Goal: Check status: Check status

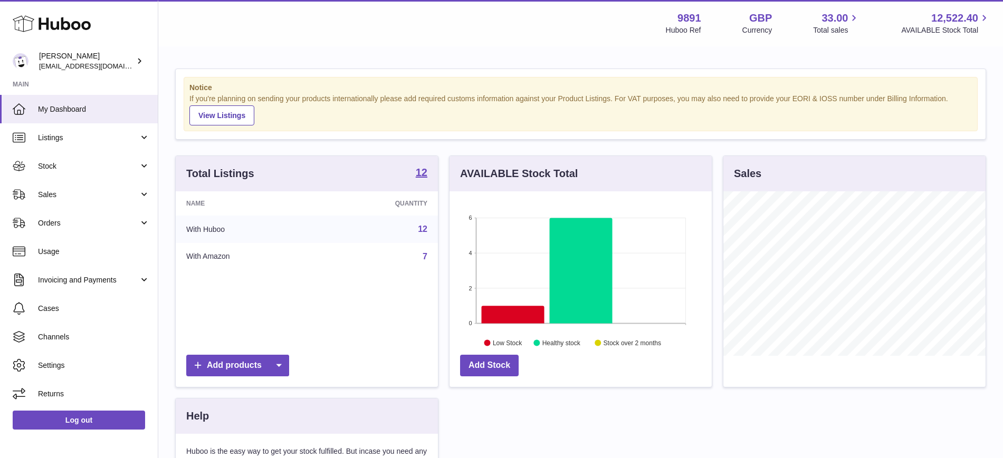
scroll to position [165, 262]
click at [53, 142] on span "Listings" at bounding box center [88, 138] width 101 height 10
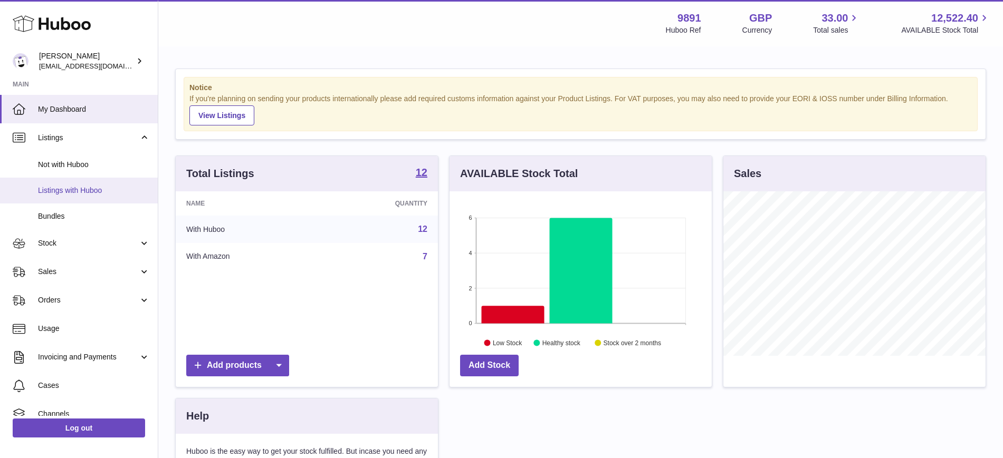
click at [57, 180] on link "Listings with Huboo" at bounding box center [79, 191] width 158 height 26
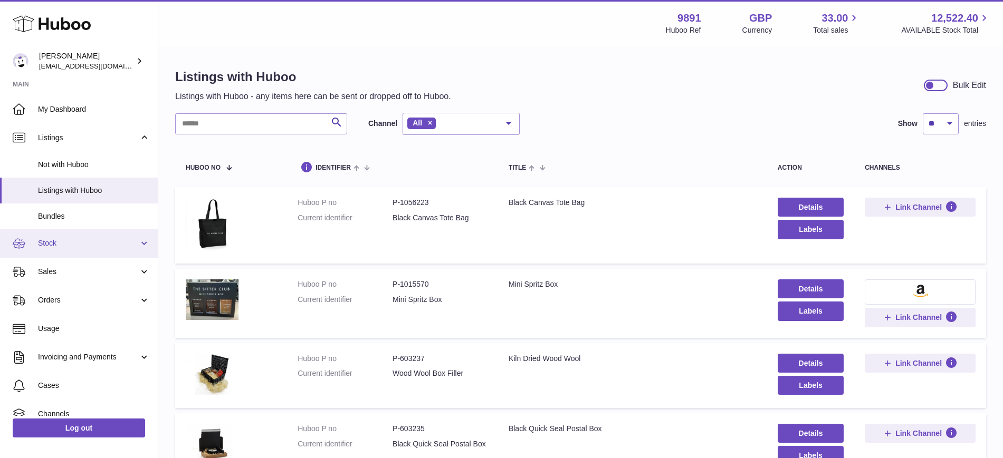
click at [61, 243] on span "Stock" at bounding box center [88, 243] width 101 height 10
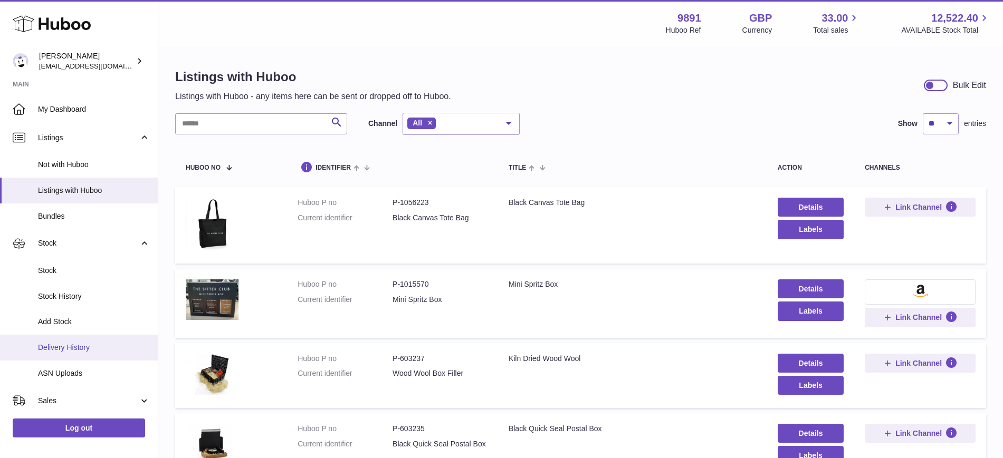
click at [70, 343] on span "Delivery History" at bounding box center [94, 348] width 112 height 10
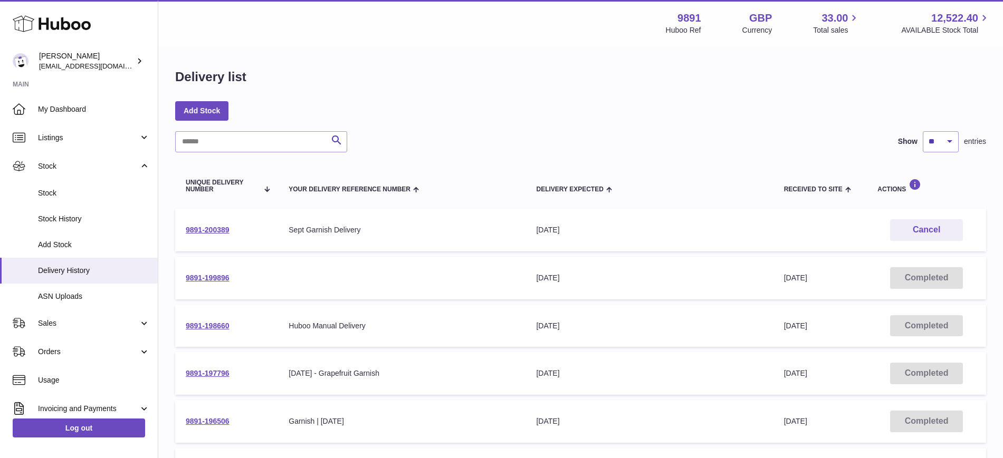
drag, startPoint x: 253, startPoint y: 231, endPoint x: 184, endPoint y: 233, distance: 69.2
click at [184, 233] on td "9891-200389" at bounding box center [226, 230] width 103 height 43
copy link "9891-200389"
